Goal: Task Accomplishment & Management: Manage account settings

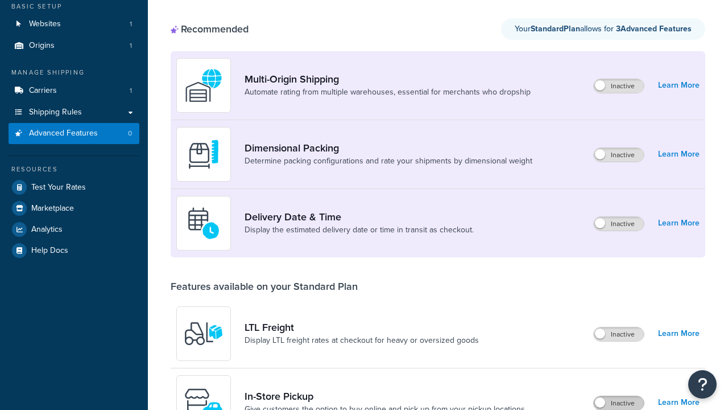
click at [619, 396] on label "Inactive" at bounding box center [619, 403] width 50 height 14
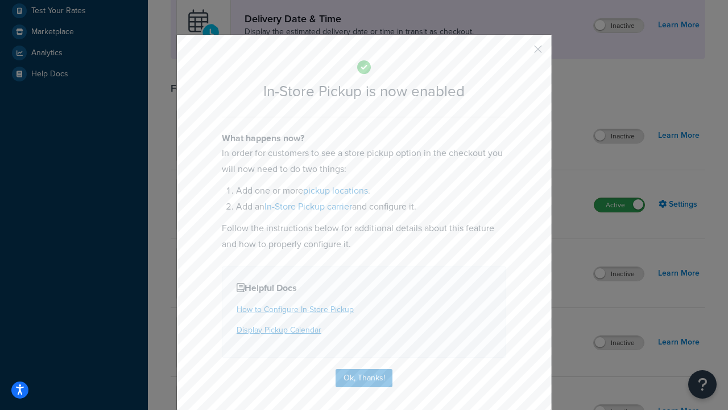
scroll to position [319, 0]
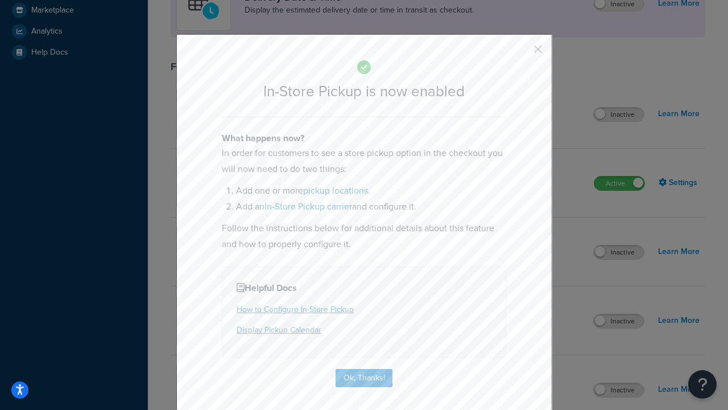
click at [521, 53] on button "button" at bounding box center [521, 53] width 3 height 3
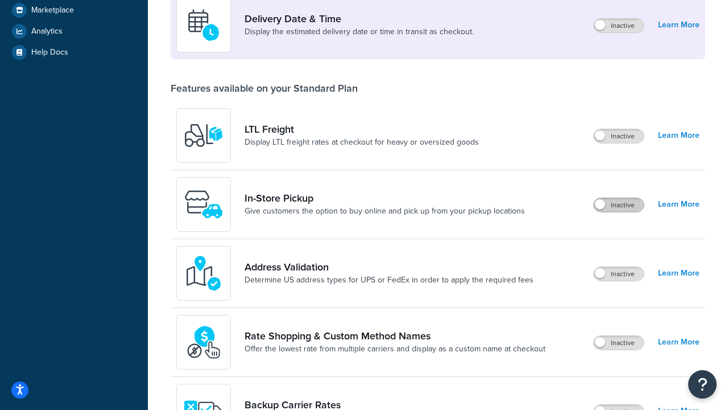
scroll to position [276, 0]
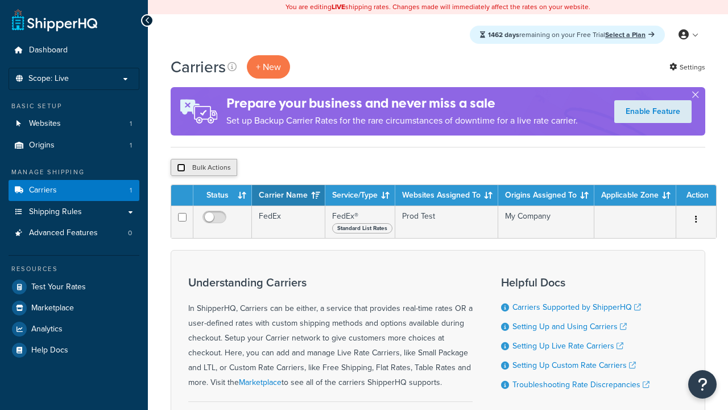
click at [181, 168] on input "checkbox" at bounding box center [181, 167] width 9 height 9
checkbox input "true"
click at [0, 0] on button "Delete" at bounding box center [0, 0] width 0 height 0
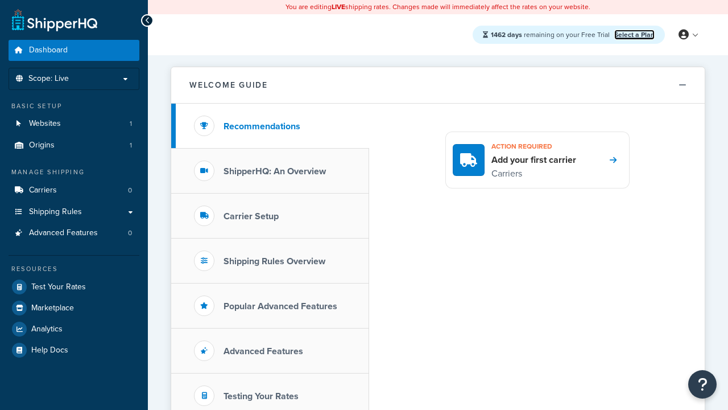
click at [635, 34] on link "Select a Plan" at bounding box center [635, 35] width 40 height 10
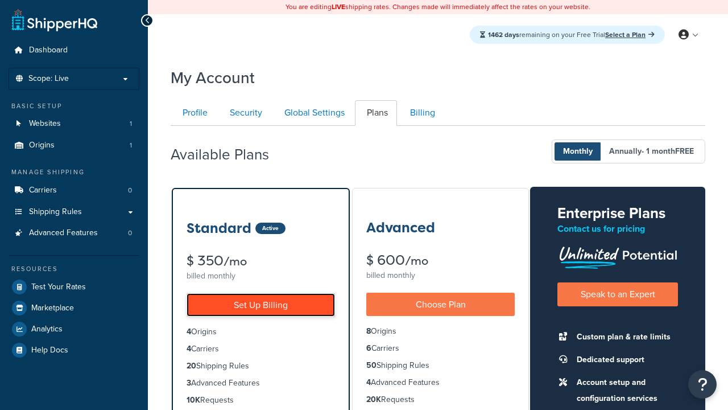
click at [261, 304] on link "Set Up Billing" at bounding box center [261, 304] width 149 height 23
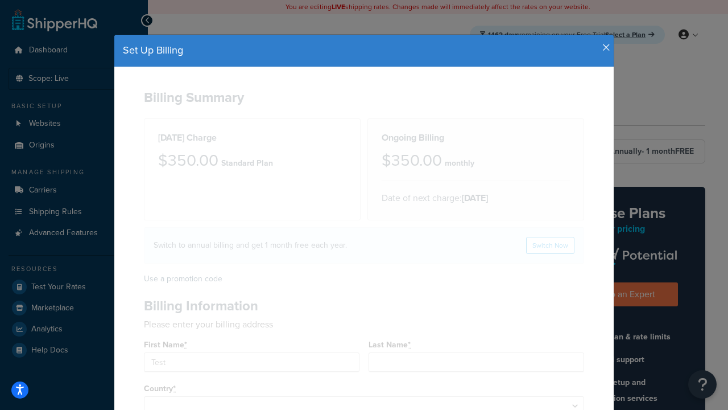
type input "Test"
type input "2209 Four Waters Loop"
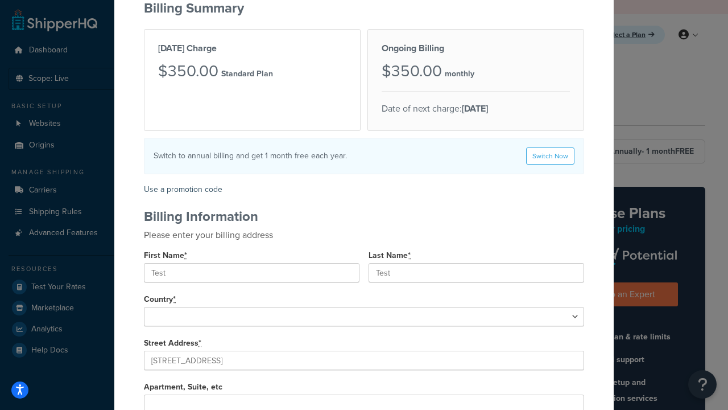
type input "Georgetown"
type input "78628"
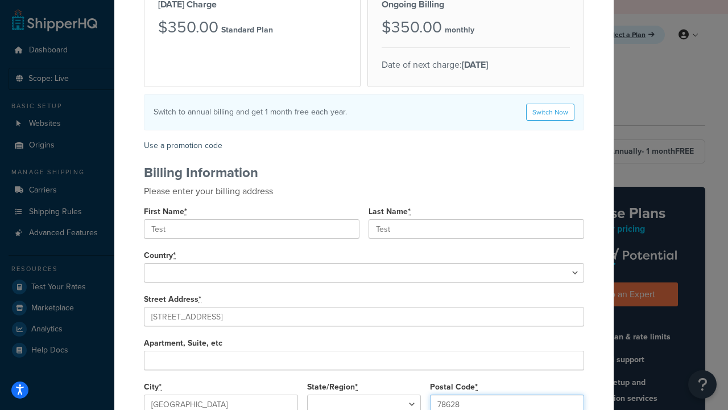
select select "1000"
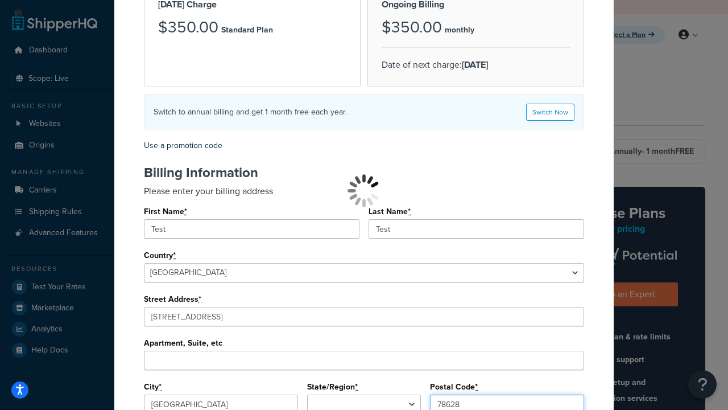
select select
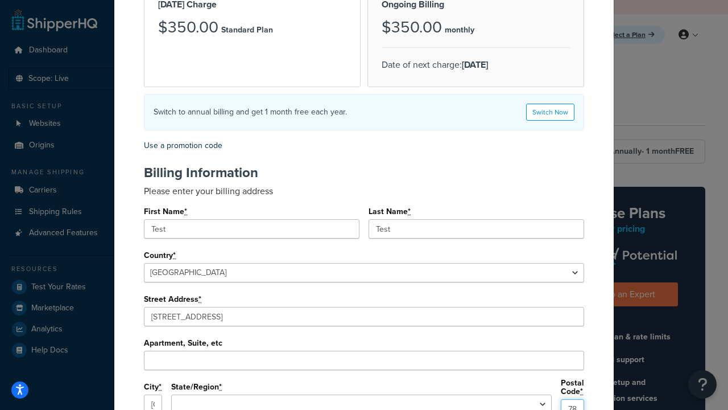
type input "78628"
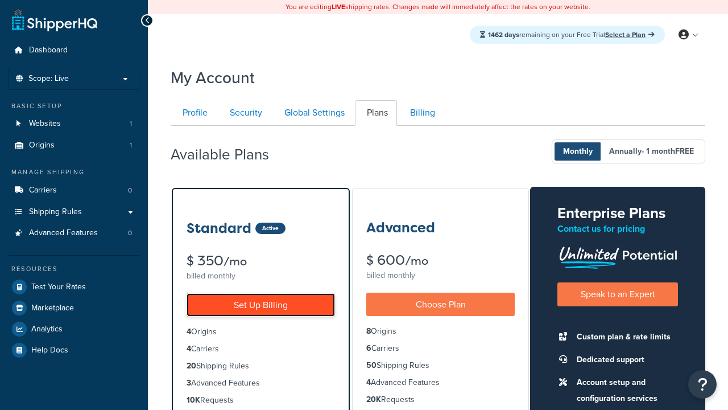
click at [261, 304] on link "Set Up Billing" at bounding box center [261, 304] width 149 height 23
